Goal: Navigation & Orientation: Find specific page/section

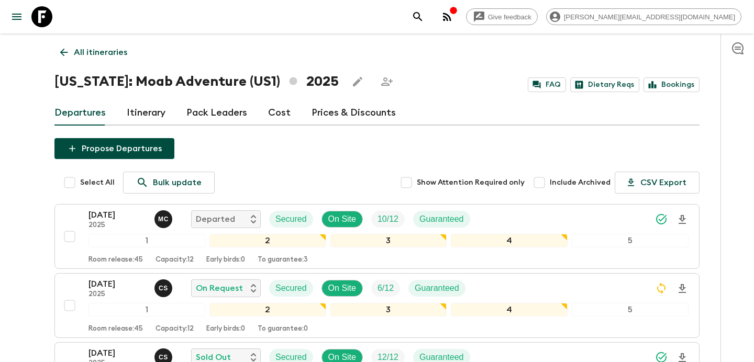
click at [453, 21] on icon "button" at bounding box center [447, 16] width 13 height 13
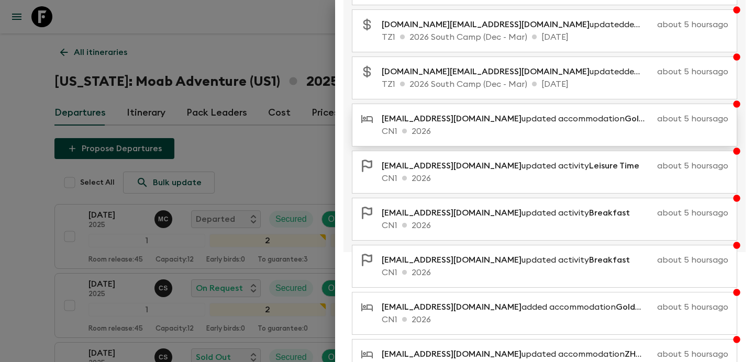
scroll to position [175, 0]
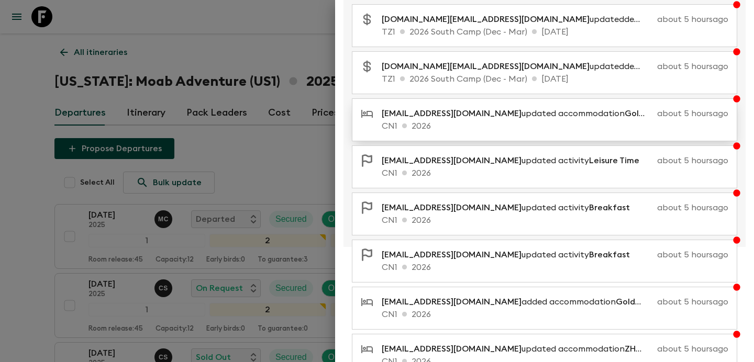
click at [520, 127] on p "CN1 2026" at bounding box center [555, 126] width 346 height 13
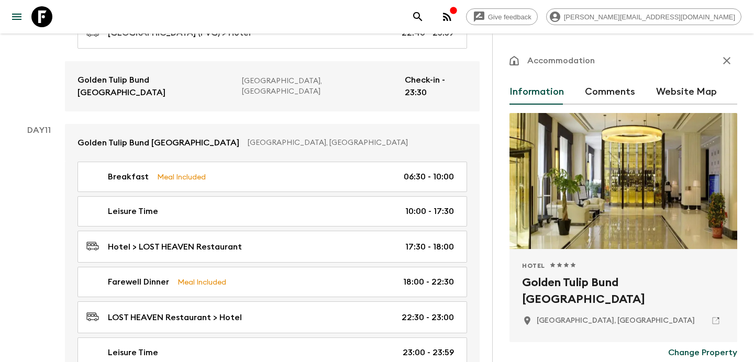
scroll to position [4213, 0]
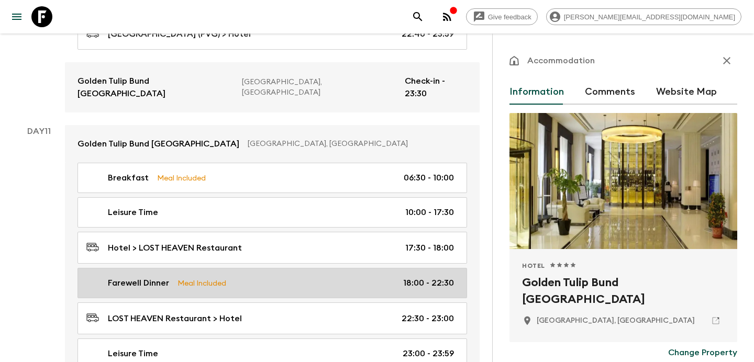
click at [284, 268] on link "Farewell Dinner Meal Included 18:00 - 22:30" at bounding box center [271, 283] width 389 height 30
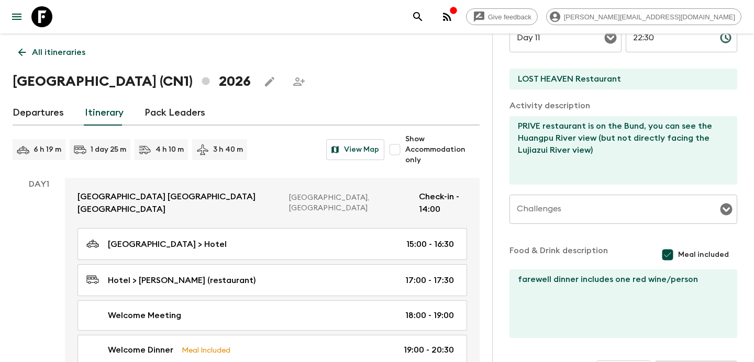
click at [77, 53] on p "All itineraries" at bounding box center [58, 52] width 53 height 13
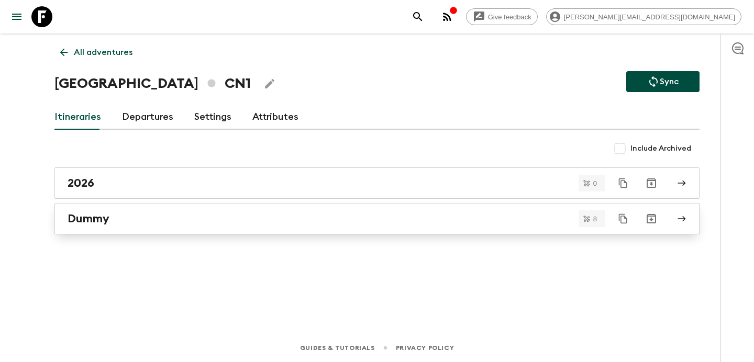
click at [322, 226] on link "Dummy" at bounding box center [376, 218] width 645 height 31
